Goal: Task Accomplishment & Management: Use online tool/utility

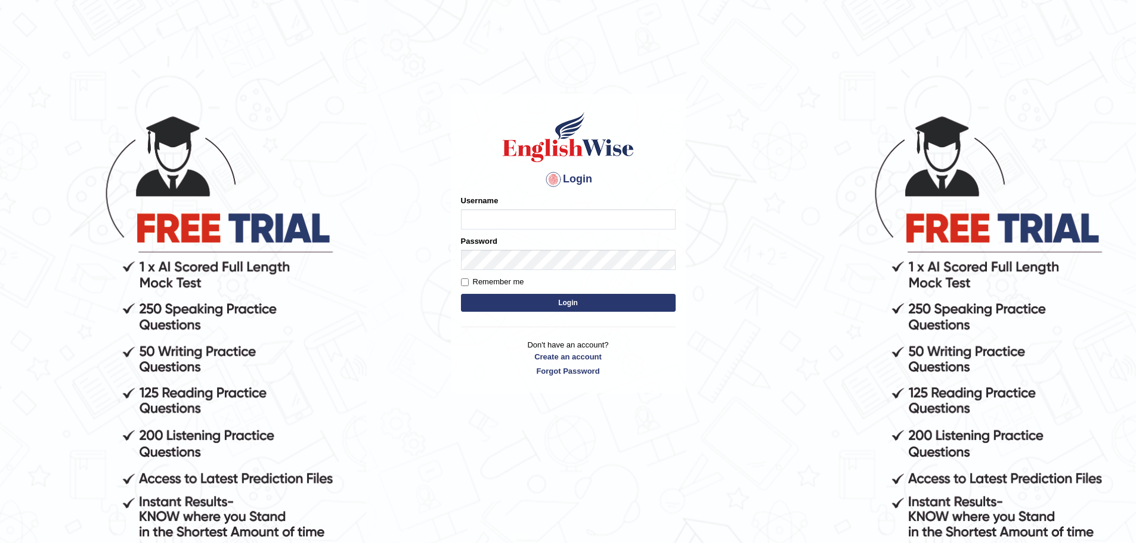
click at [473, 213] on input "Username" at bounding box center [568, 219] width 215 height 20
click at [653, 151] on h1 at bounding box center [568, 137] width 215 height 54
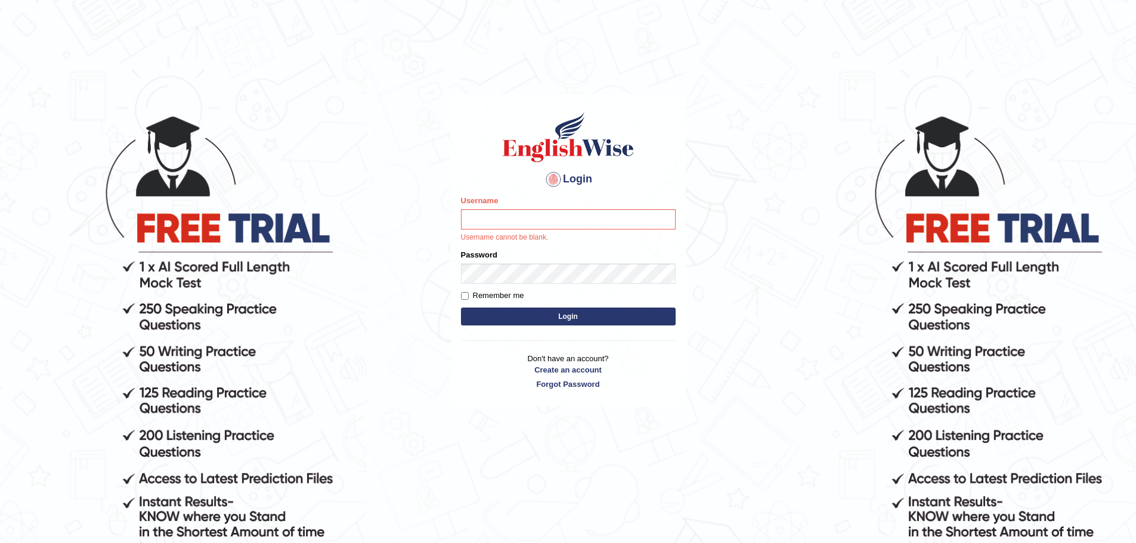
click at [610, 209] on div "Username Username cannot be blank." at bounding box center [568, 219] width 215 height 48
click at [605, 215] on input "Username" at bounding box center [568, 219] width 215 height 20
click at [603, 217] on input "Ankkkkkkkkkkkkkkkkkkkkt.Shinde" at bounding box center [568, 219] width 215 height 20
click at [603, 217] on input "Ankkkkkkkkkkkkkkkk" at bounding box center [568, 219] width 215 height 20
type input "Ankit.S"
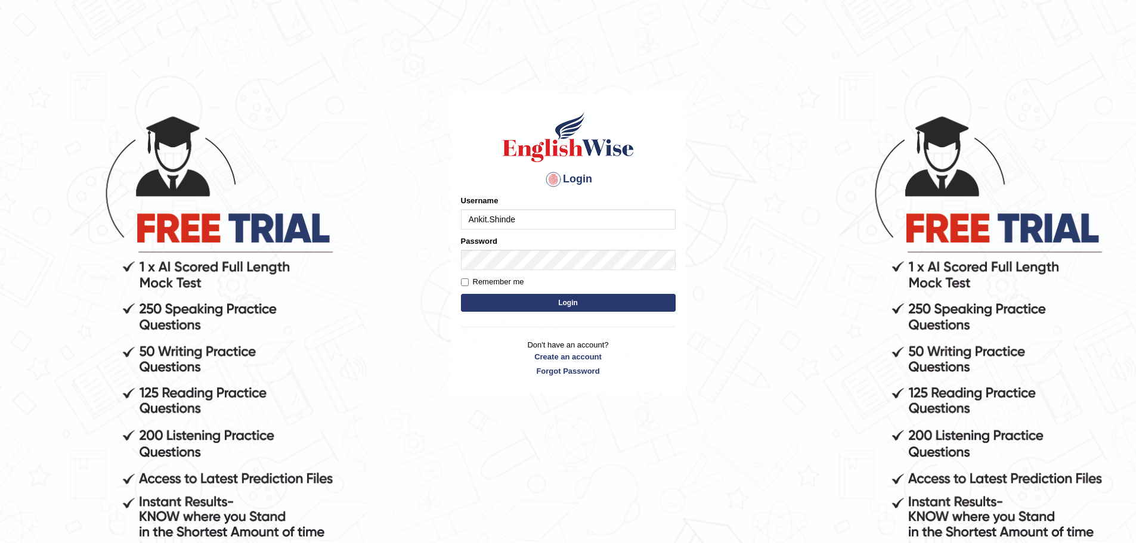
type input "Ankit.Shinde"
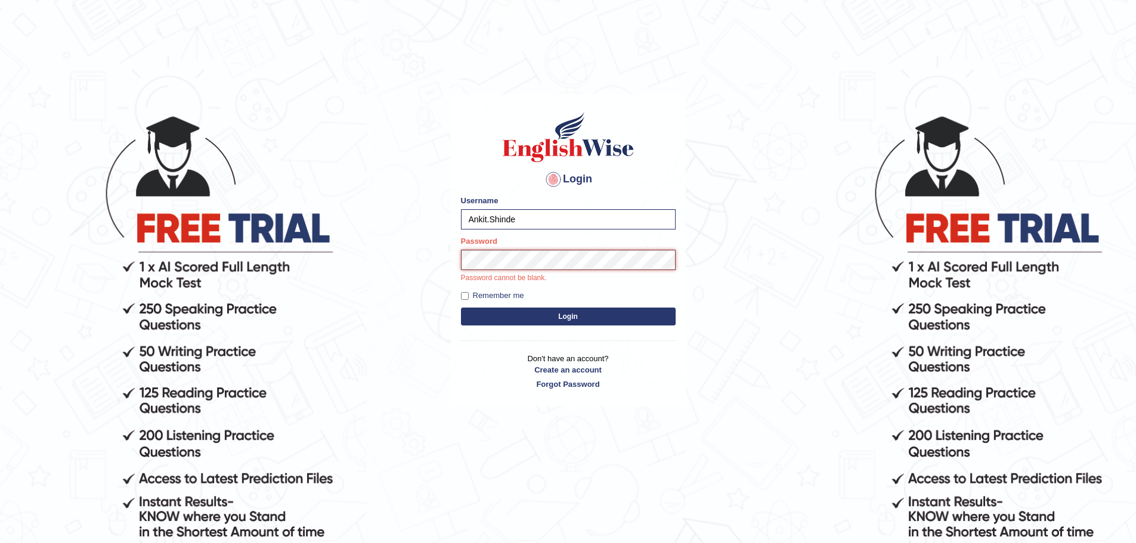
click at [461, 308] on button "Login" at bounding box center [568, 317] width 215 height 18
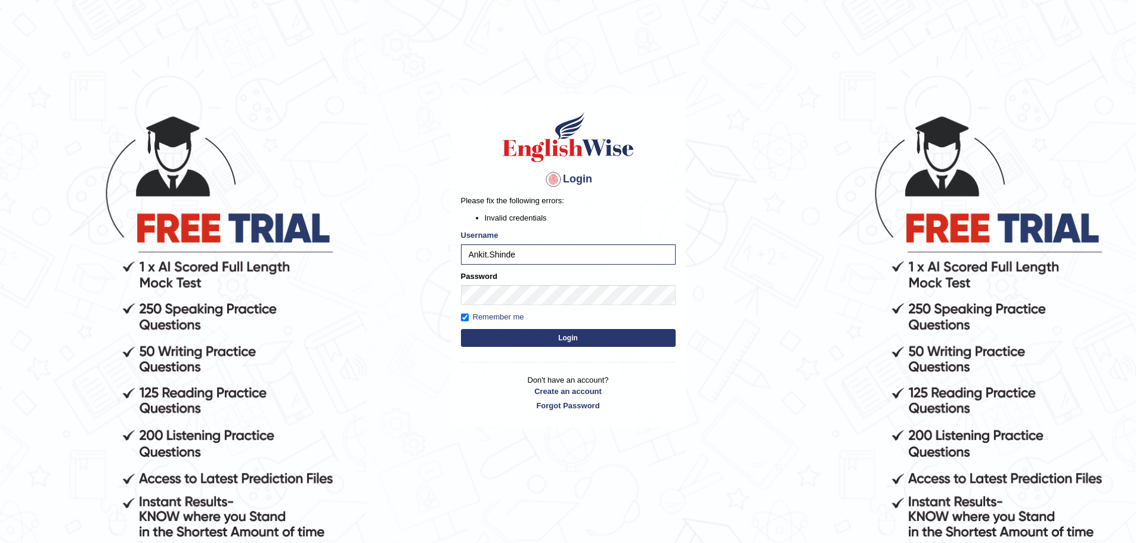
click at [508, 343] on button "Login" at bounding box center [568, 338] width 215 height 18
click at [492, 256] on input "Ankit.Shinde" at bounding box center [568, 254] width 215 height 20
type input "Ankit_Shinde"
click at [547, 333] on button "Login" at bounding box center [568, 338] width 215 height 18
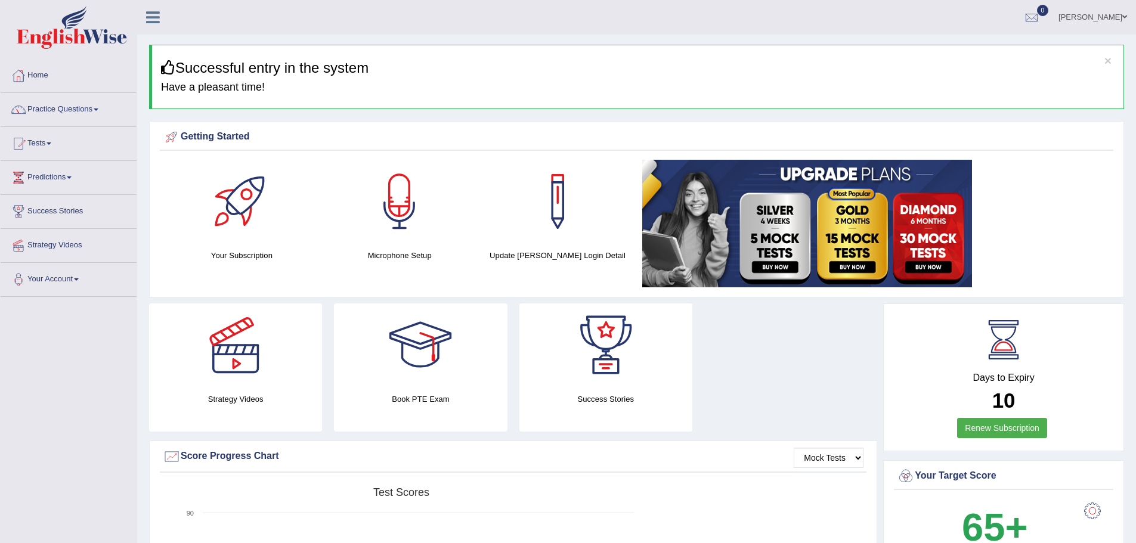
click at [20, 73] on div at bounding box center [19, 76] width 18 height 18
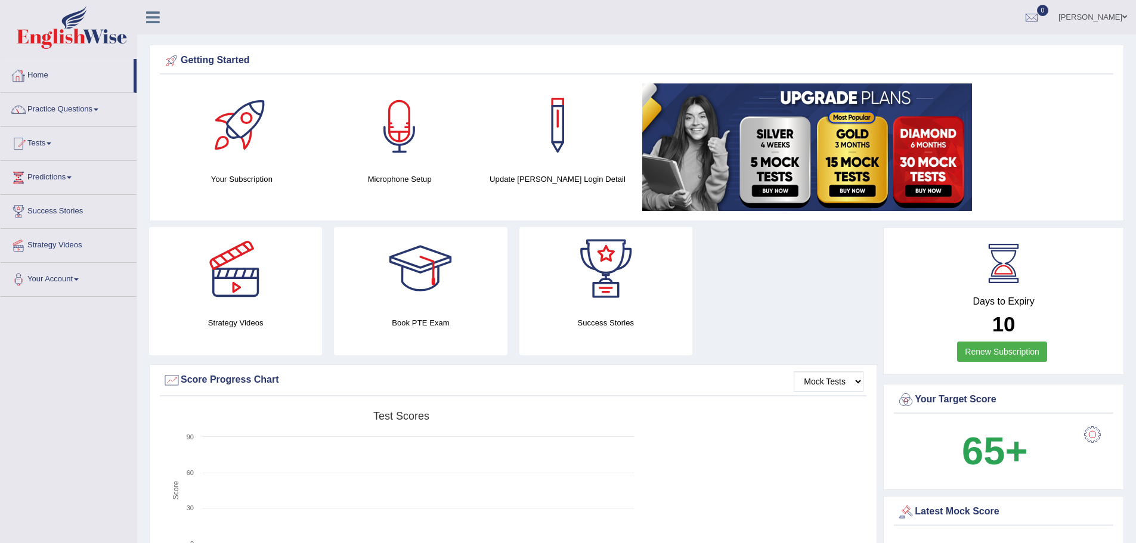
scroll to position [362, 0]
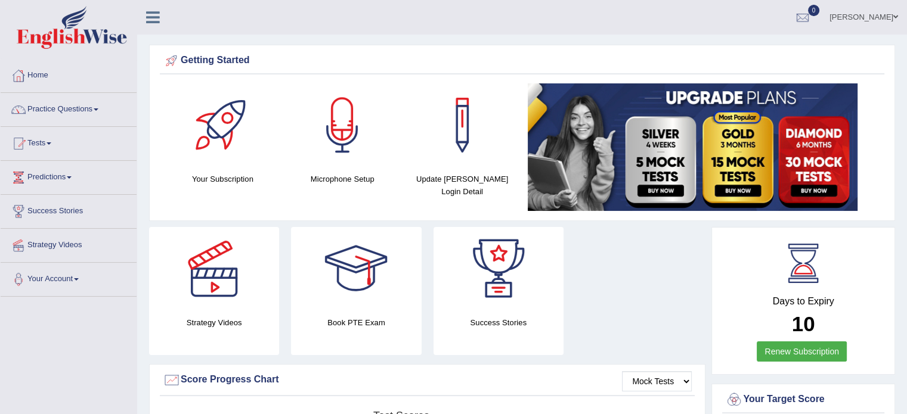
click at [348, 140] on div at bounding box center [341, 124] width 83 height 83
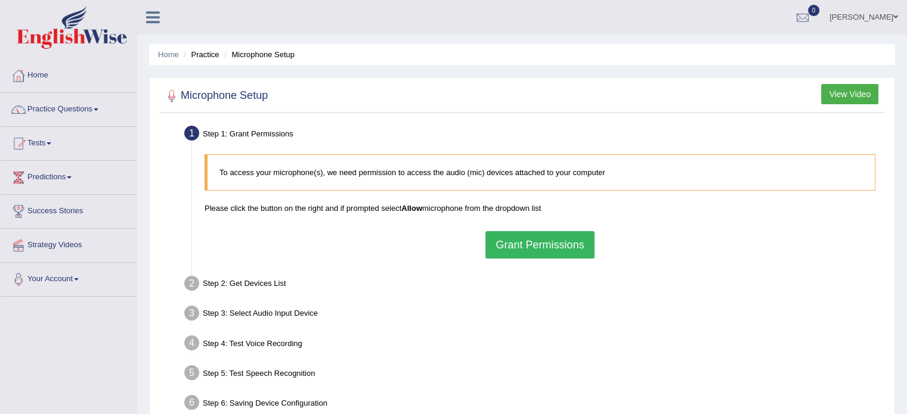
click at [558, 243] on button "Grant Permissions" at bounding box center [539, 244] width 108 height 27
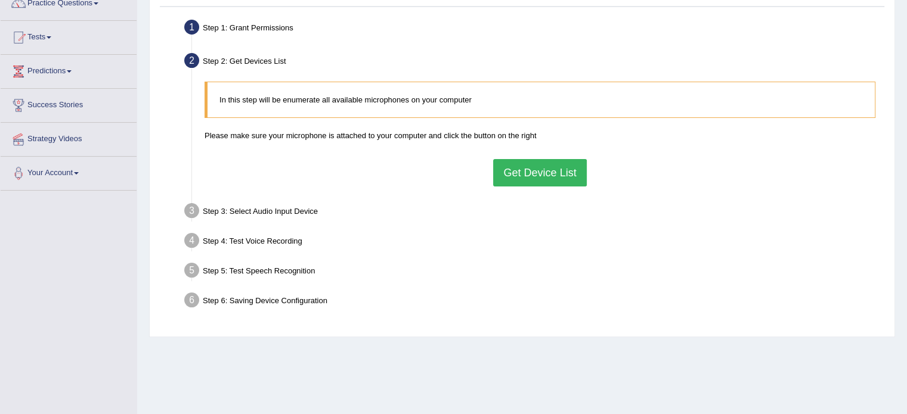
scroll to position [119, 0]
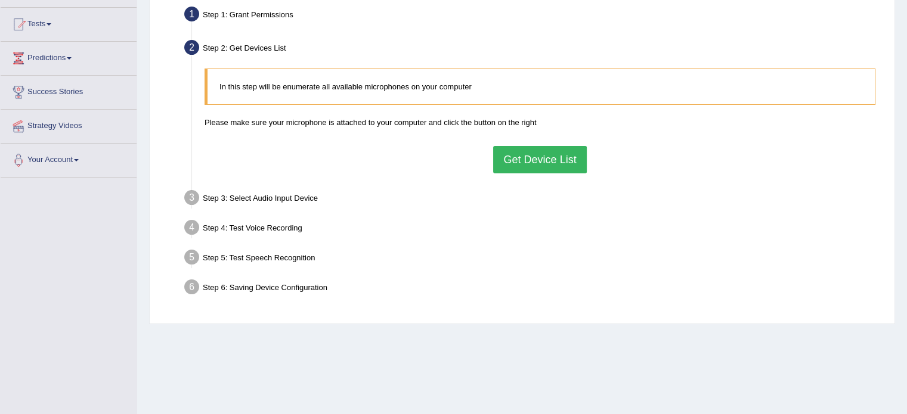
click at [558, 162] on button "Get Device List" at bounding box center [539, 159] width 93 height 27
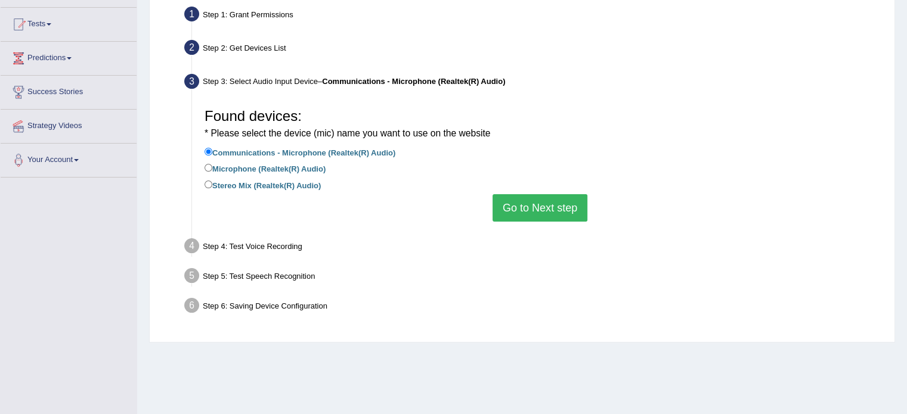
click at [511, 201] on button "Go to Next step" at bounding box center [539, 207] width 95 height 27
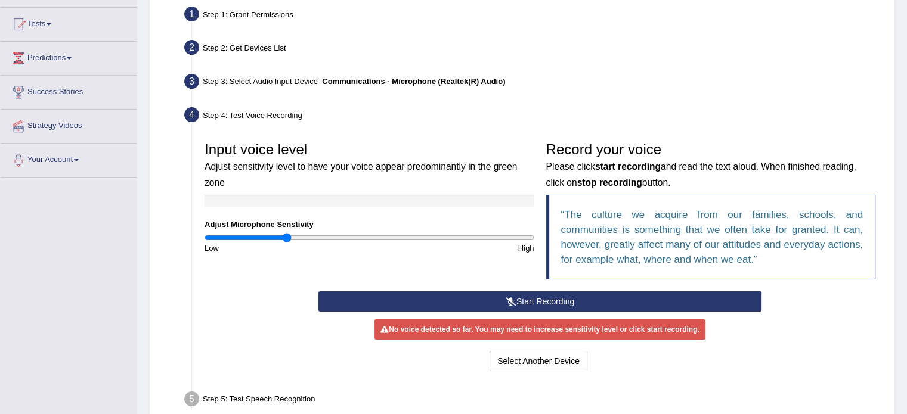
click at [287, 235] on input "range" at bounding box center [369, 238] width 330 height 10
click at [305, 235] on input "range" at bounding box center [369, 238] width 330 height 10
click at [310, 235] on input "range" at bounding box center [369, 238] width 330 height 10
click at [315, 234] on input "range" at bounding box center [369, 238] width 330 height 10
click at [551, 300] on button "Start Recording" at bounding box center [539, 301] width 443 height 20
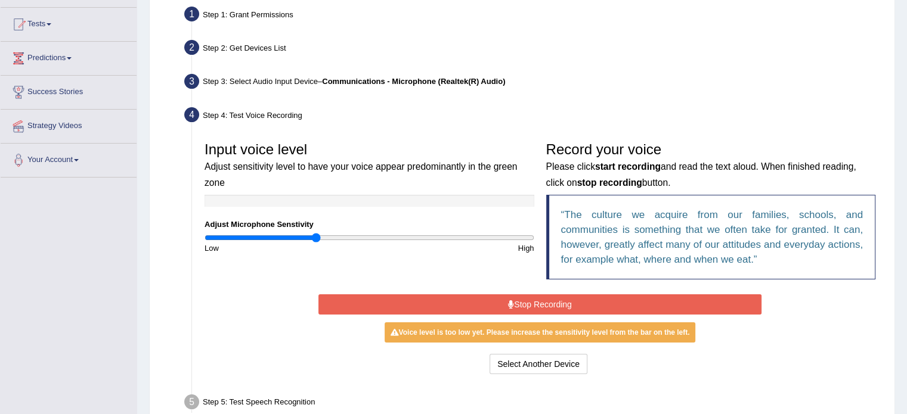
click at [532, 308] on button "Stop Recording" at bounding box center [539, 304] width 443 height 20
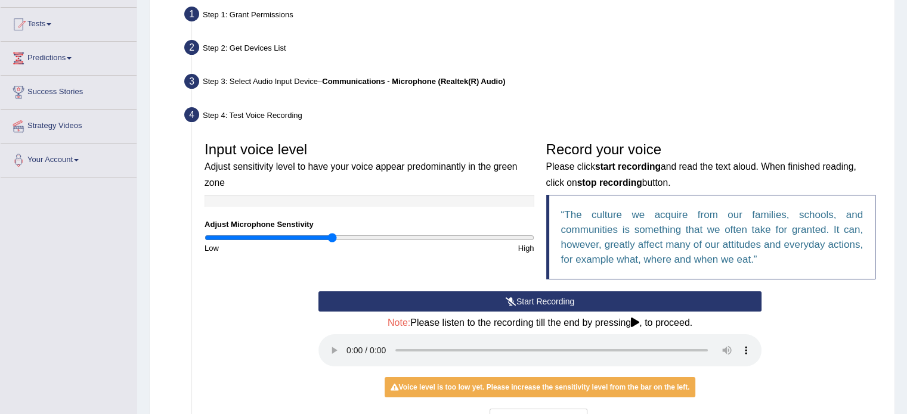
type input "0.78"
click at [331, 233] on input "range" at bounding box center [369, 238] width 330 height 10
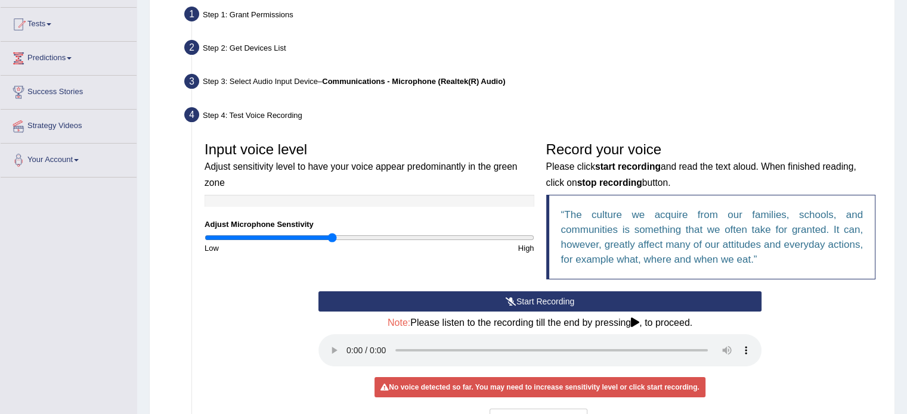
click at [519, 302] on button "Start Recording" at bounding box center [539, 301] width 443 height 20
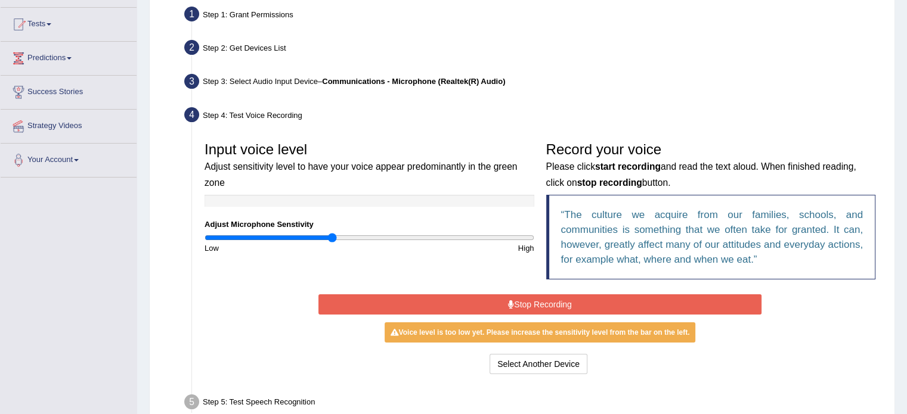
click at [519, 302] on button "Stop Recording" at bounding box center [539, 304] width 443 height 20
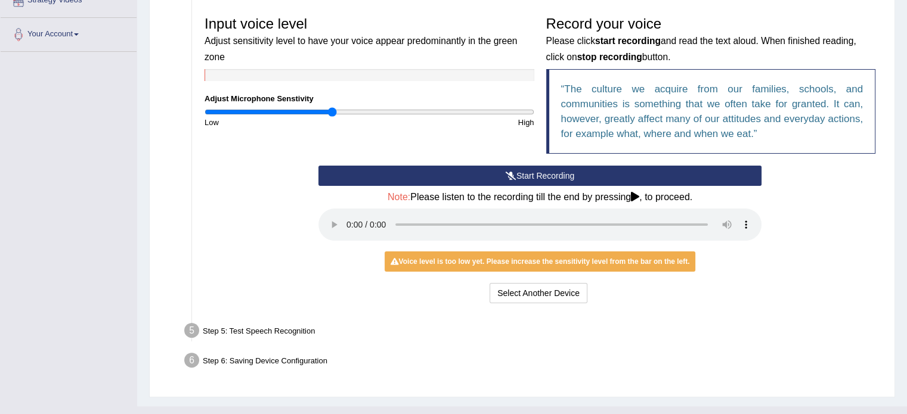
scroll to position [266, 0]
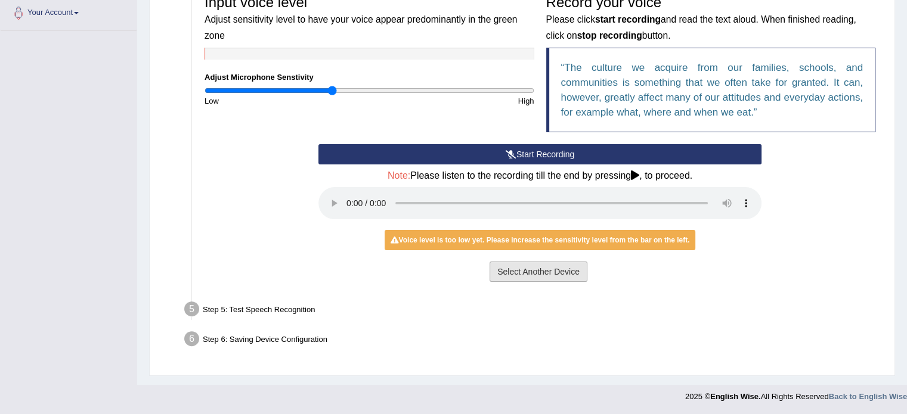
click at [537, 275] on button "Select Another Device" at bounding box center [538, 272] width 98 height 20
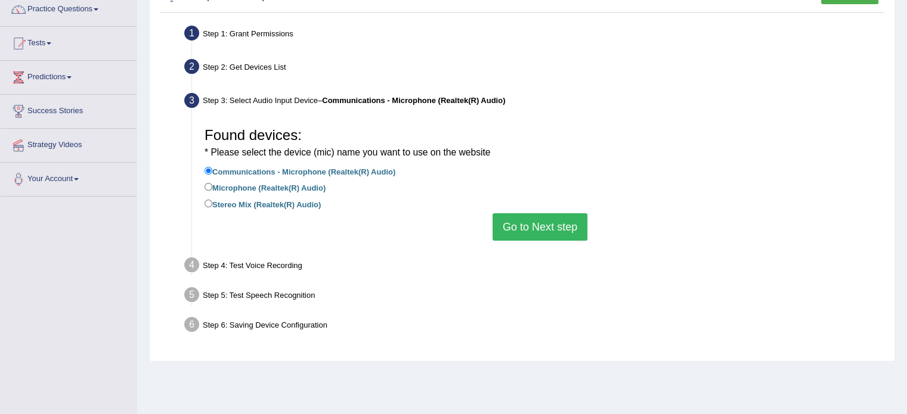
scroll to position [92, 0]
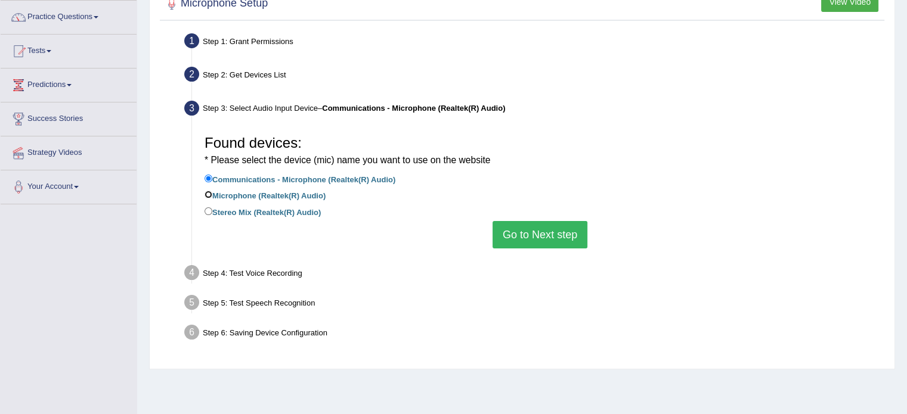
click at [212, 193] on input "Microphone (Realtek(R) Audio)" at bounding box center [208, 195] width 8 height 8
radio input "true"
click at [546, 243] on button "Go to Next step" at bounding box center [539, 234] width 95 height 27
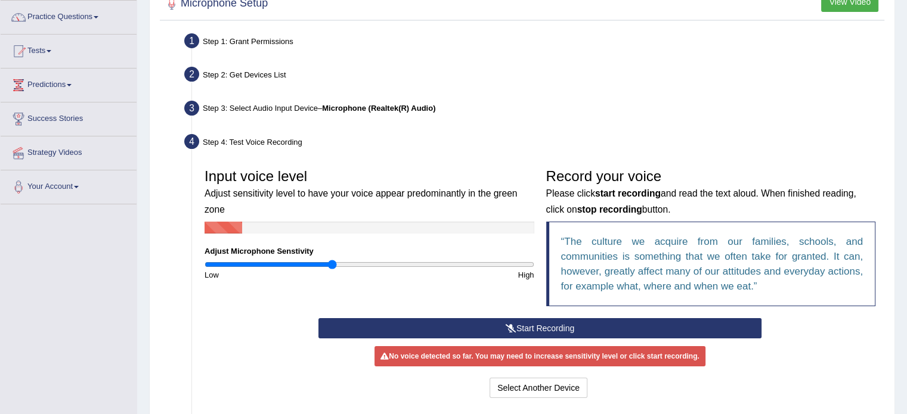
click at [465, 323] on button "Start Recording" at bounding box center [539, 328] width 443 height 20
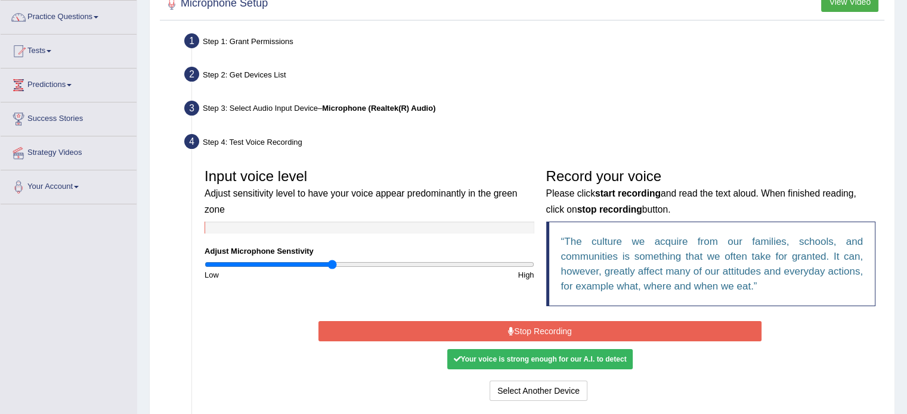
click at [560, 336] on button "Stop Recording" at bounding box center [539, 331] width 443 height 20
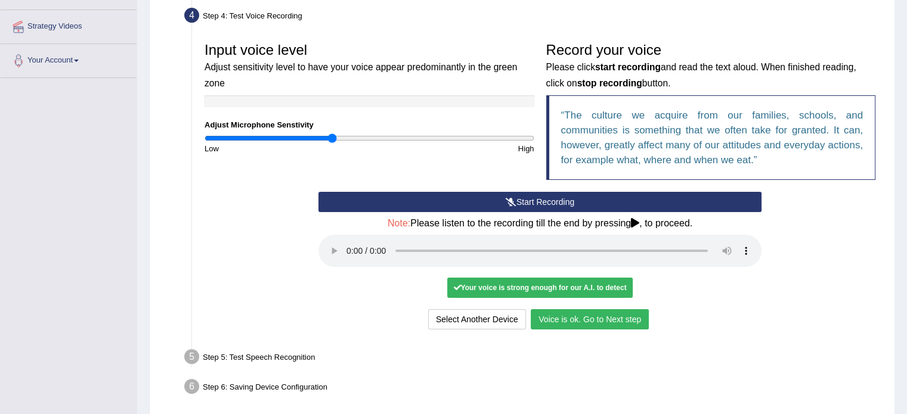
scroll to position [266, 0]
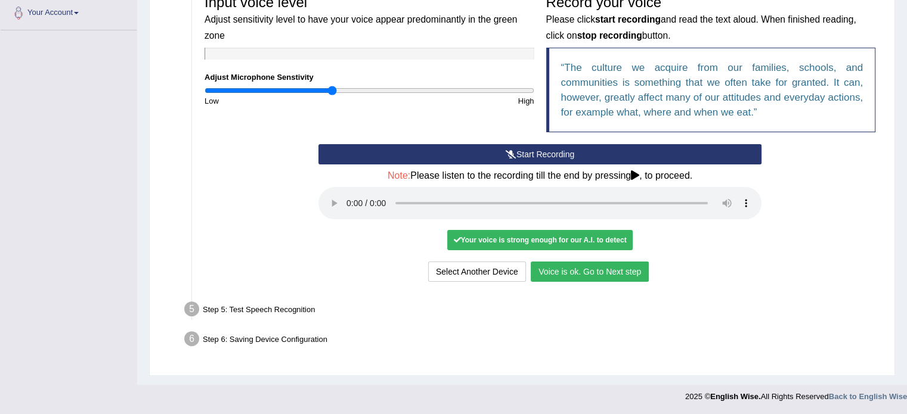
click at [610, 265] on button "Voice is ok. Go to Next step" at bounding box center [590, 272] width 118 height 20
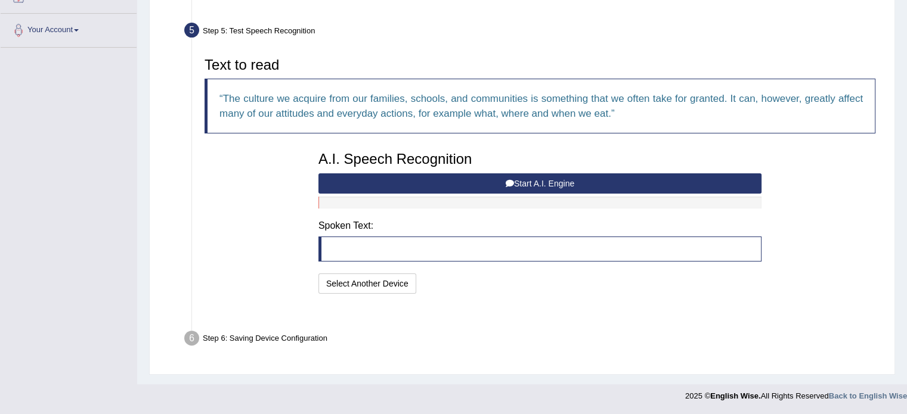
scroll to position [219, 0]
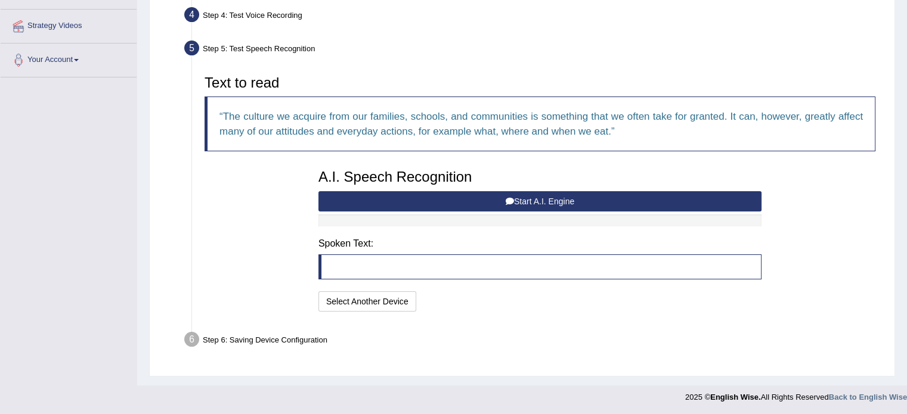
click at [551, 199] on button "Start A.I. Engine" at bounding box center [539, 201] width 443 height 20
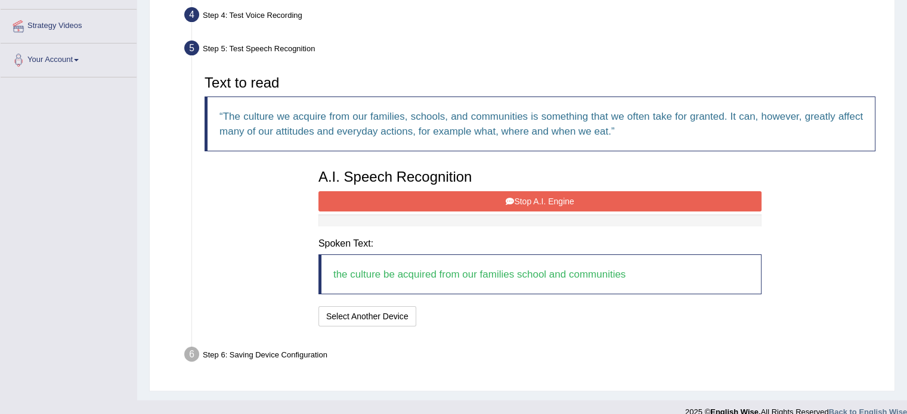
click at [551, 199] on button "Stop A.I. Engine" at bounding box center [539, 201] width 443 height 20
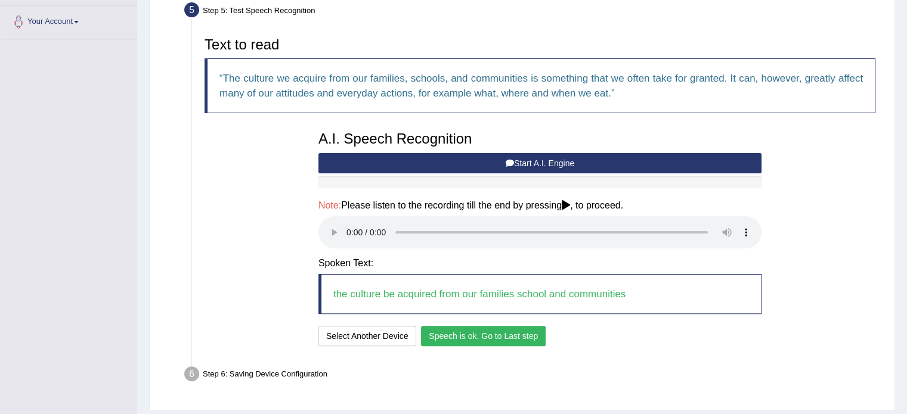
scroll to position [279, 0]
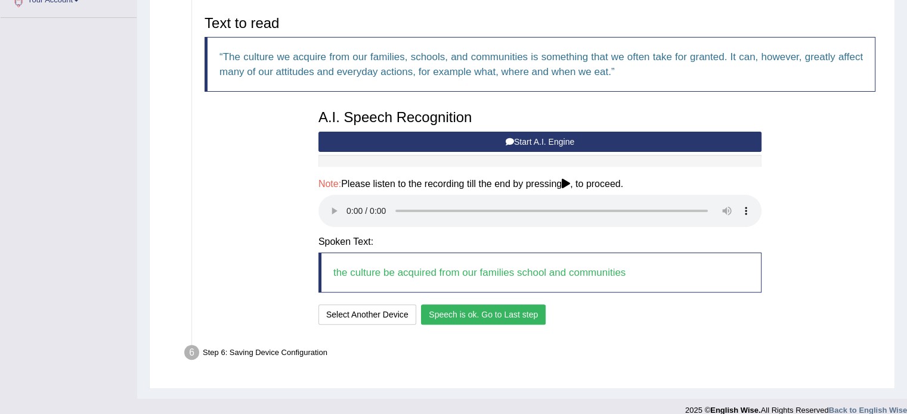
click at [470, 317] on button "Speech is ok. Go to Last step" at bounding box center [483, 315] width 125 height 20
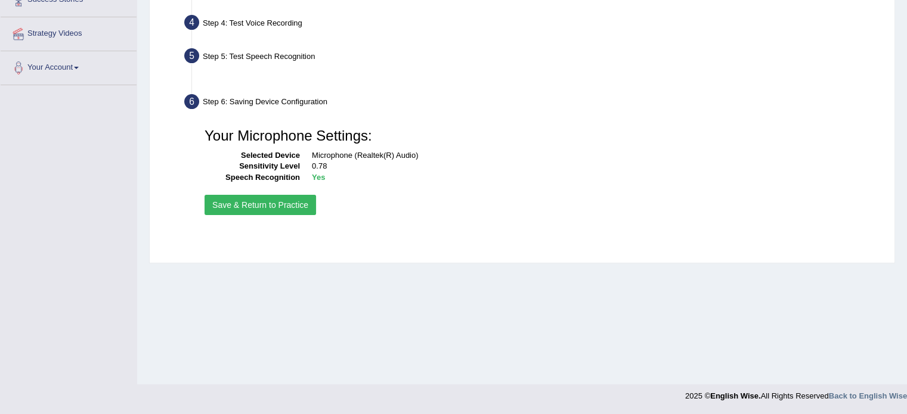
scroll to position [212, 0]
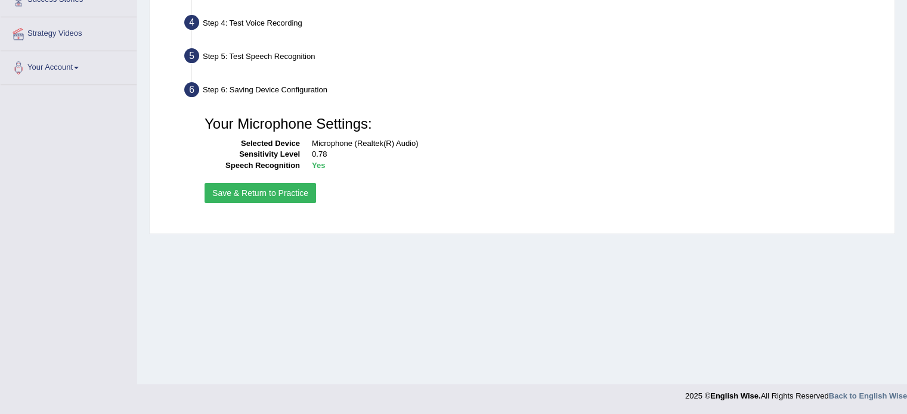
click at [250, 193] on button "Save & Return to Practice" at bounding box center [259, 193] width 111 height 20
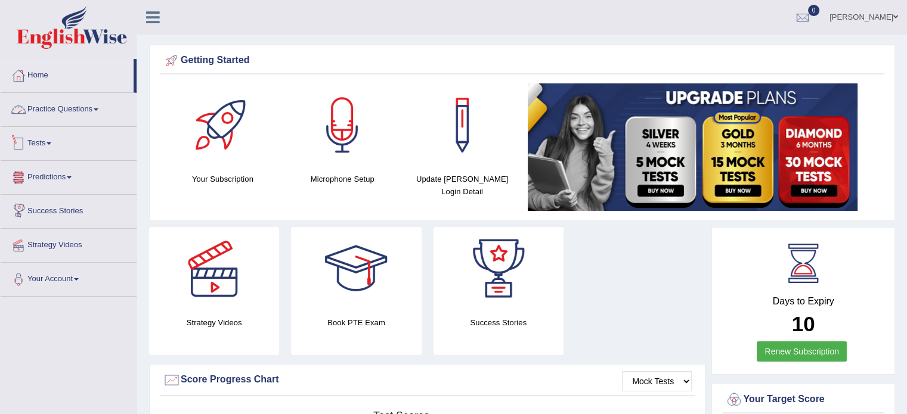
click at [32, 110] on link "Practice Questions" at bounding box center [69, 108] width 136 height 30
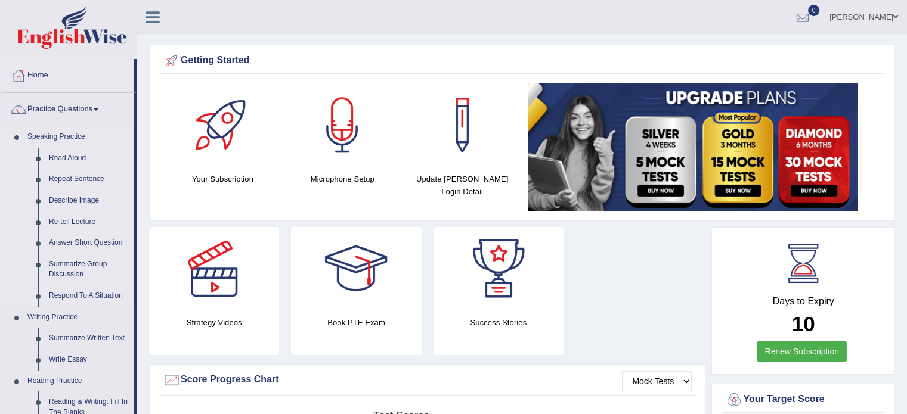
click at [72, 157] on link "Read Aloud" at bounding box center [89, 158] width 90 height 21
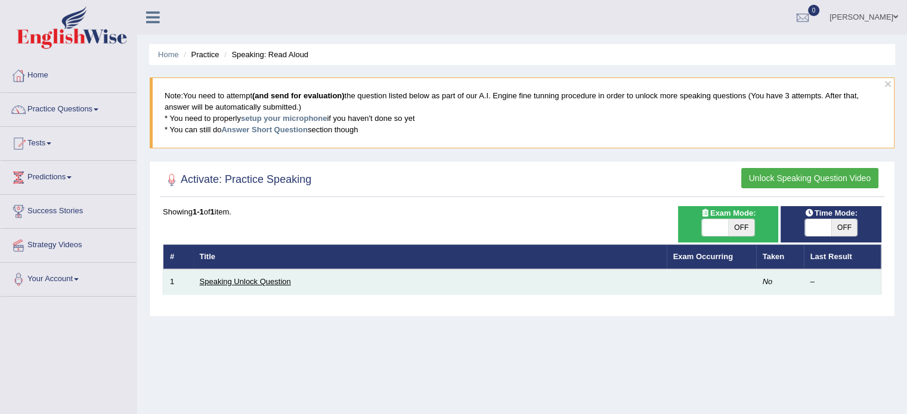
click at [255, 278] on link "Speaking Unlock Question" at bounding box center [245, 281] width 91 height 9
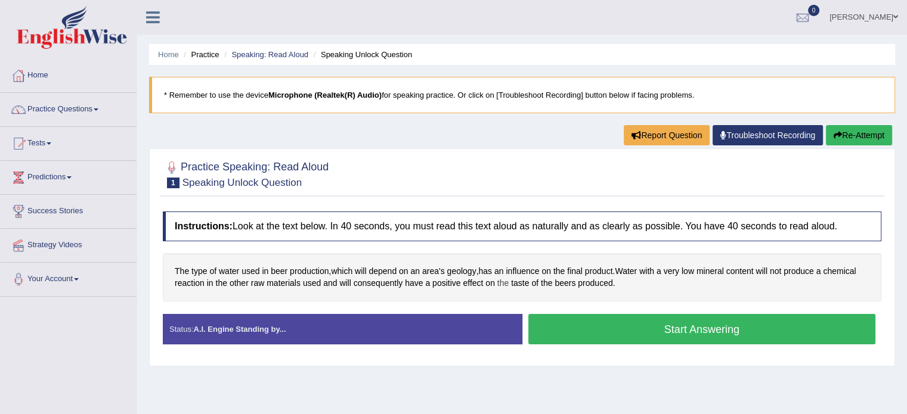
scroll to position [60, 0]
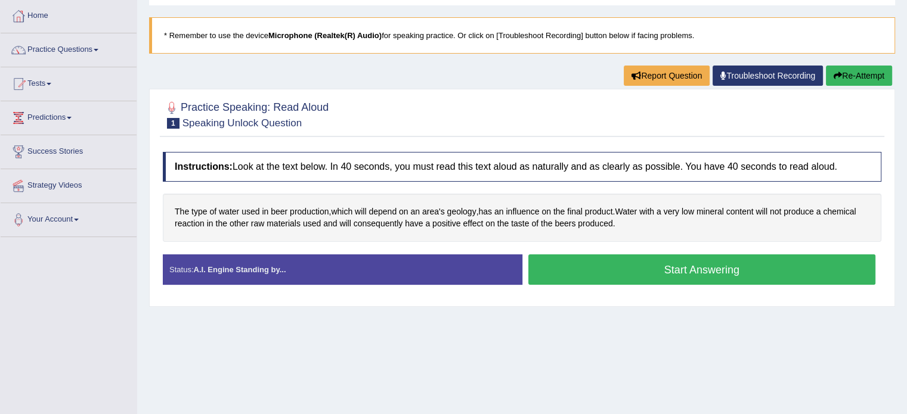
click at [689, 262] on button "Start Answering" at bounding box center [702, 270] width 348 height 30
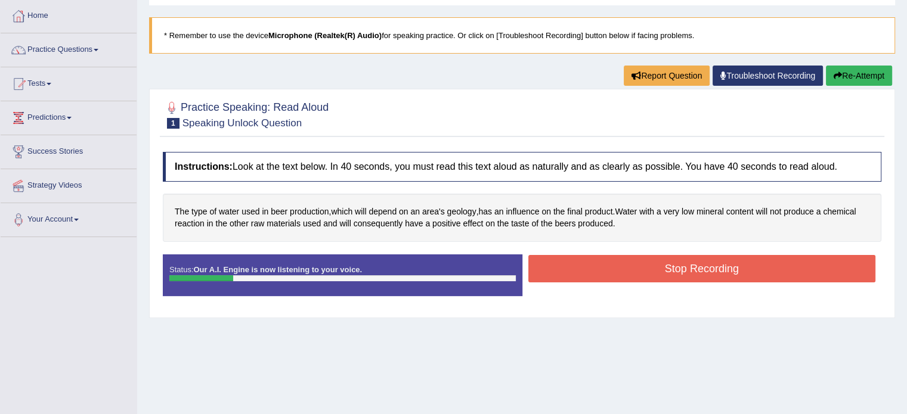
click at [632, 269] on button "Stop Recording" at bounding box center [702, 268] width 348 height 27
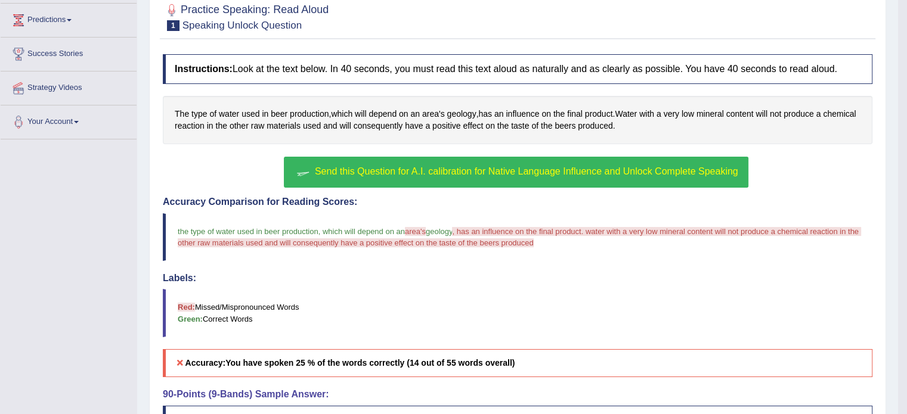
scroll to position [179, 0]
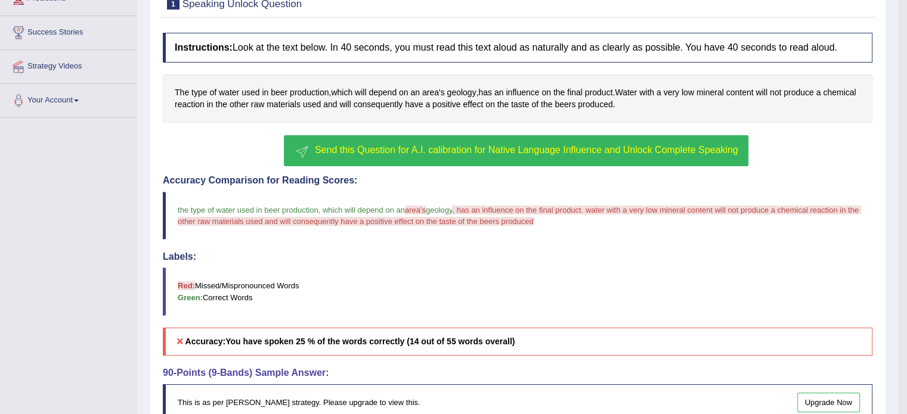
click at [438, 156] on button "Send this Question for A.I. calibration for Native Language Influence and Unloc…" at bounding box center [516, 150] width 464 height 31
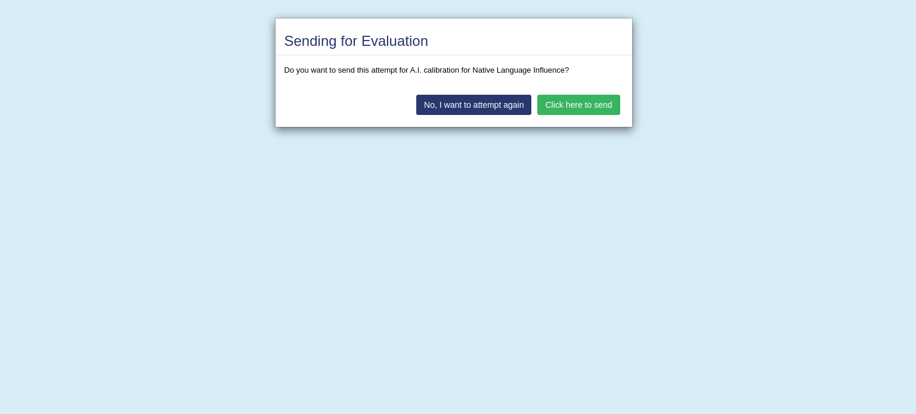
click at [569, 104] on button "Click here to send" at bounding box center [578, 105] width 82 height 20
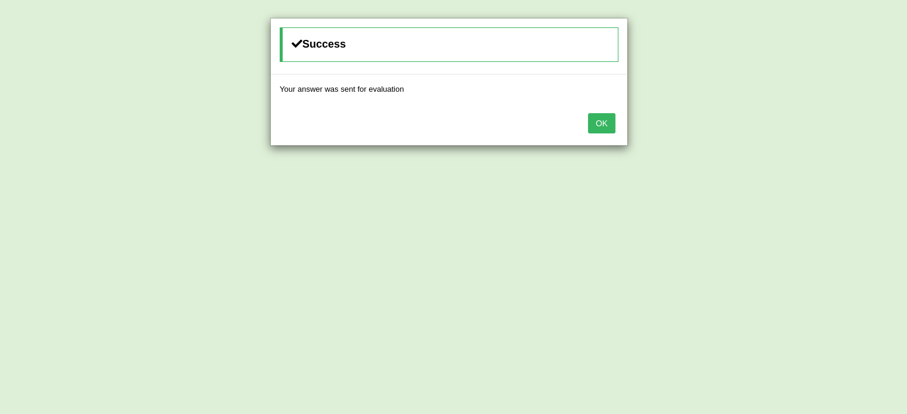
click at [588, 117] on div "OK" at bounding box center [449, 125] width 356 height 42
click at [604, 125] on button "OK" at bounding box center [601, 123] width 27 height 20
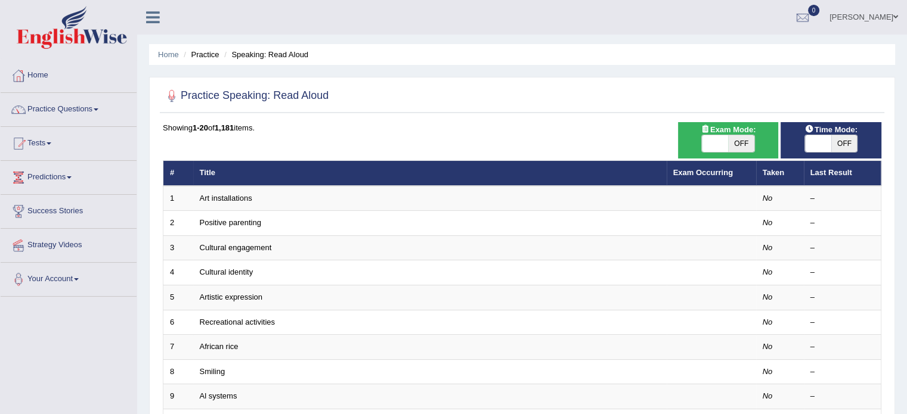
click at [41, 140] on link "Tests" at bounding box center [69, 142] width 136 height 30
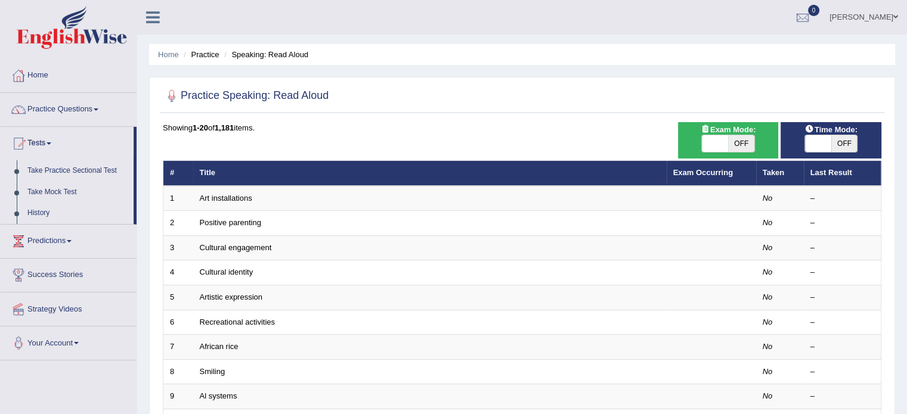
click at [41, 140] on link "Tests" at bounding box center [67, 142] width 133 height 30
